Goal: Transaction & Acquisition: Purchase product/service

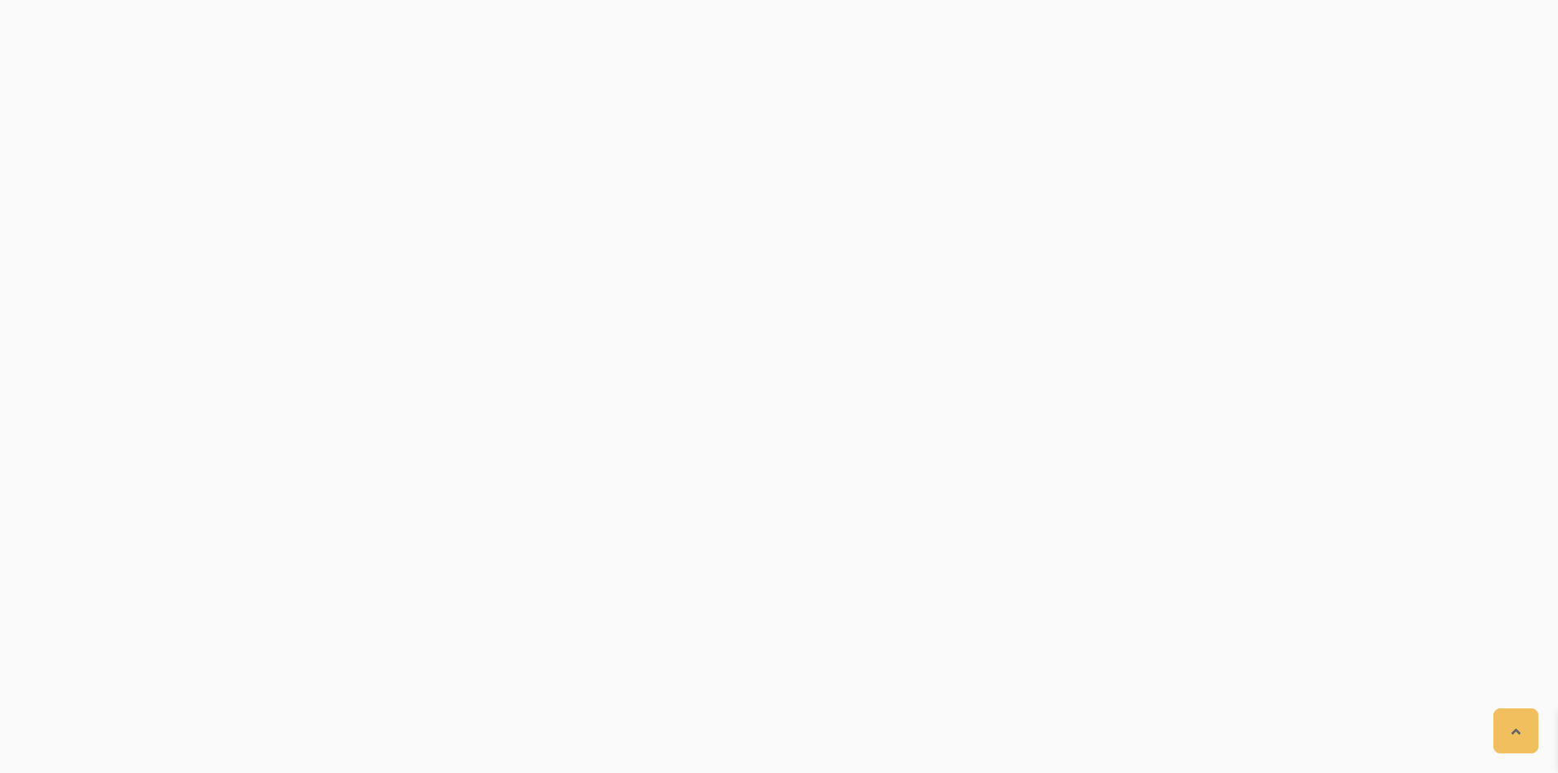
scroll to position [1779, 0]
